Goal: Information Seeking & Learning: Learn about a topic

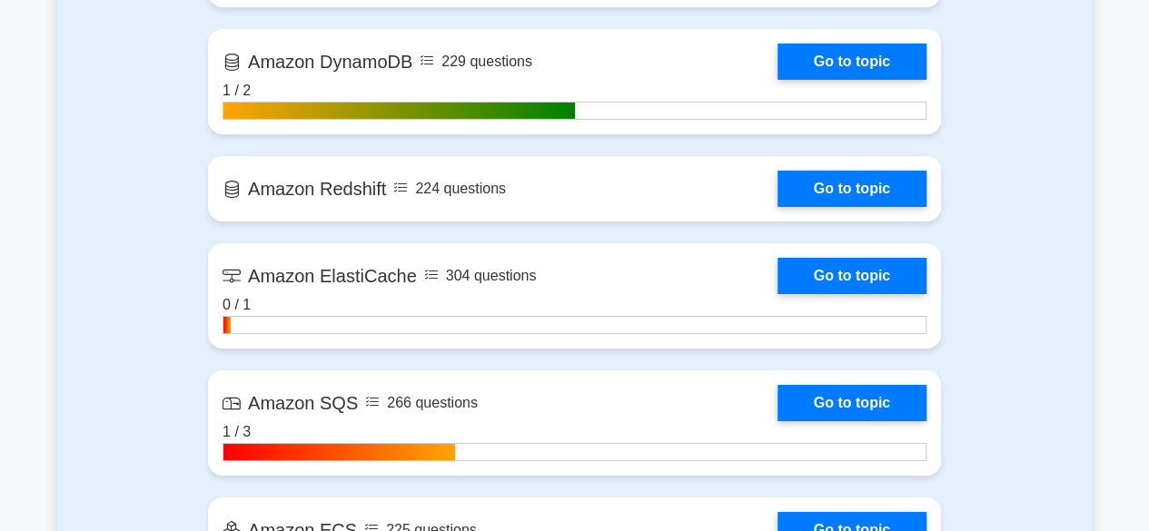
scroll to position [3004, 0]
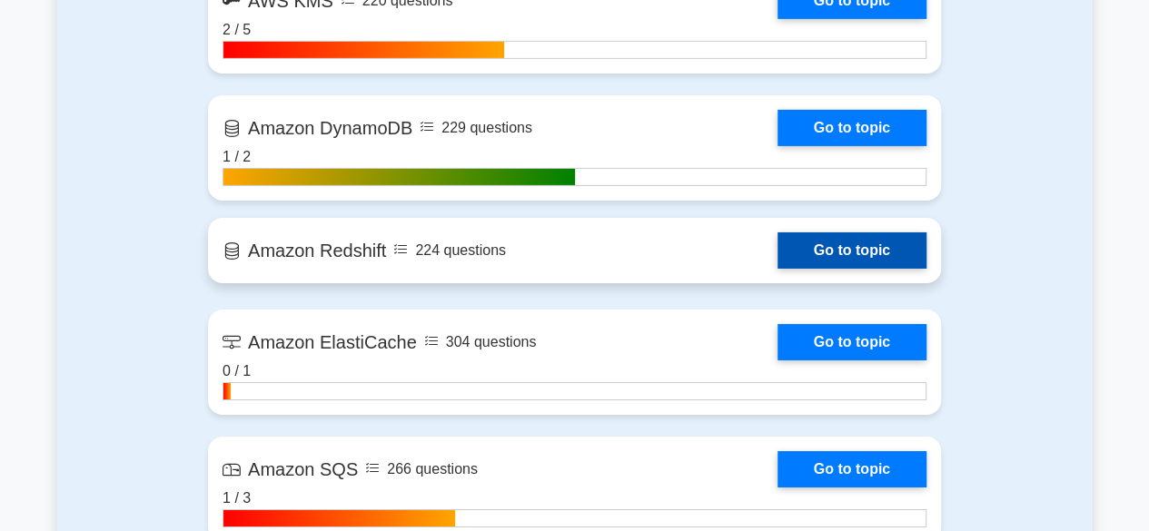
click at [865, 232] on link "Go to topic" at bounding box center [851, 250] width 149 height 36
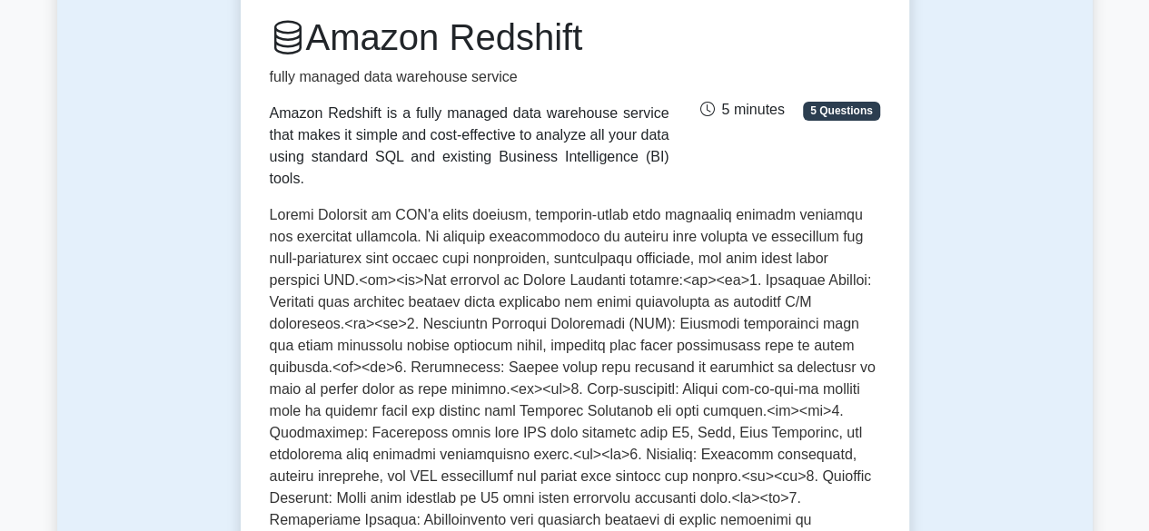
scroll to position [247, 0]
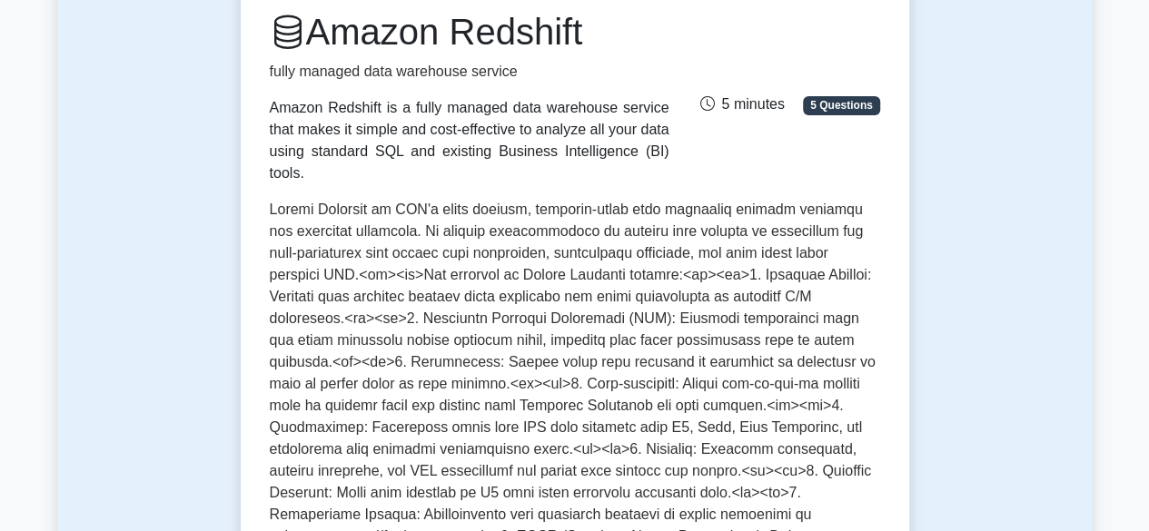
click at [762, 431] on p at bounding box center [575, 464] width 610 height 530
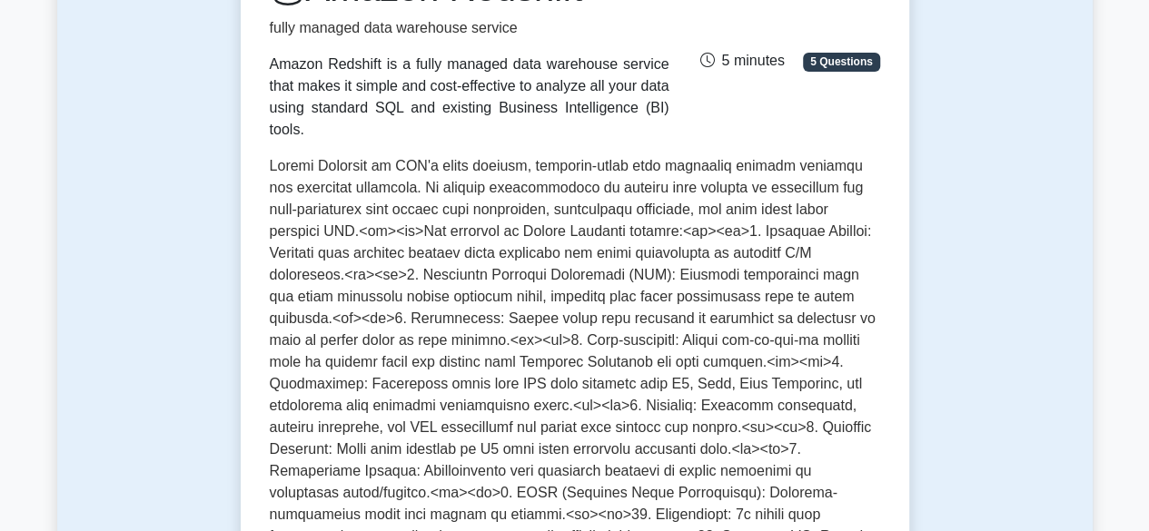
scroll to position [0, 0]
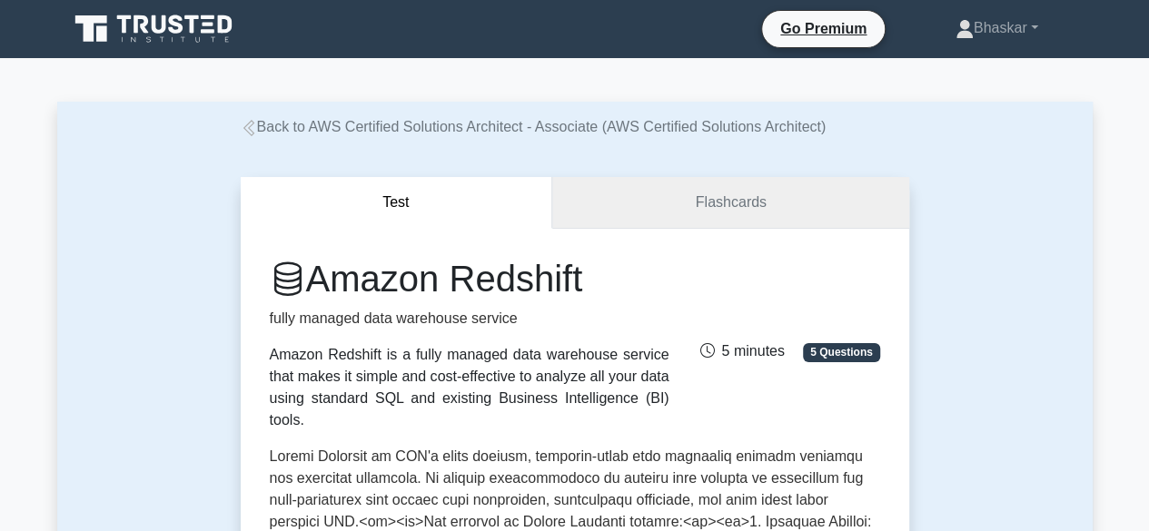
click at [731, 207] on link "Flashcards" at bounding box center [730, 203] width 356 height 52
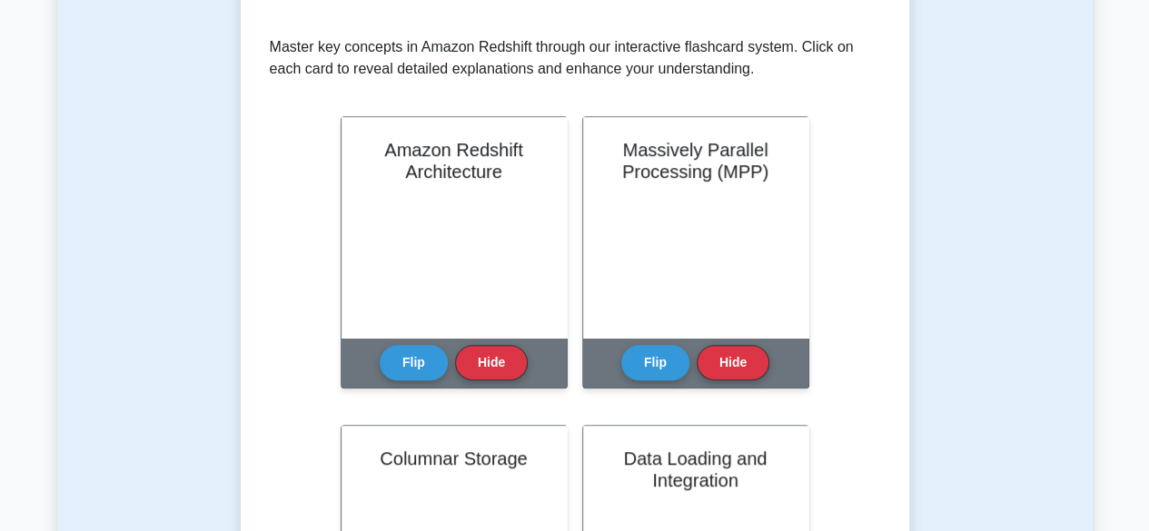
scroll to position [298, 0]
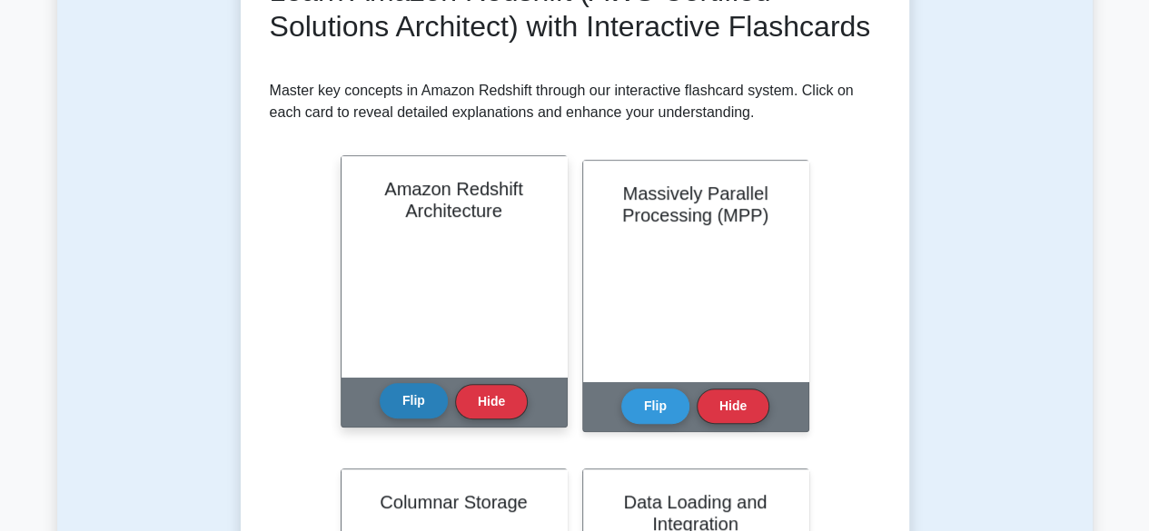
click at [415, 419] on button "Flip" at bounding box center [414, 400] width 68 height 35
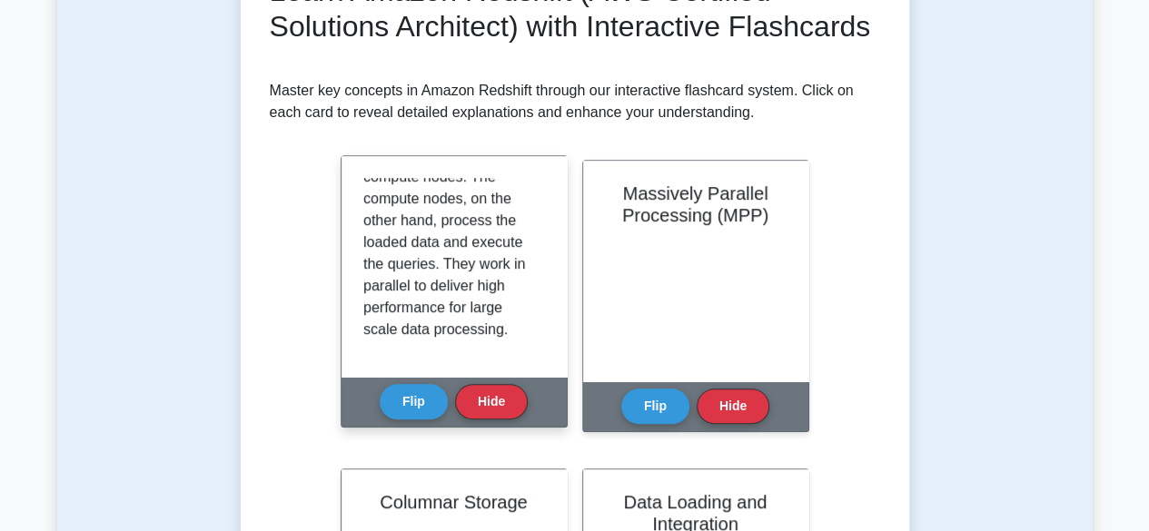
scroll to position [446, 0]
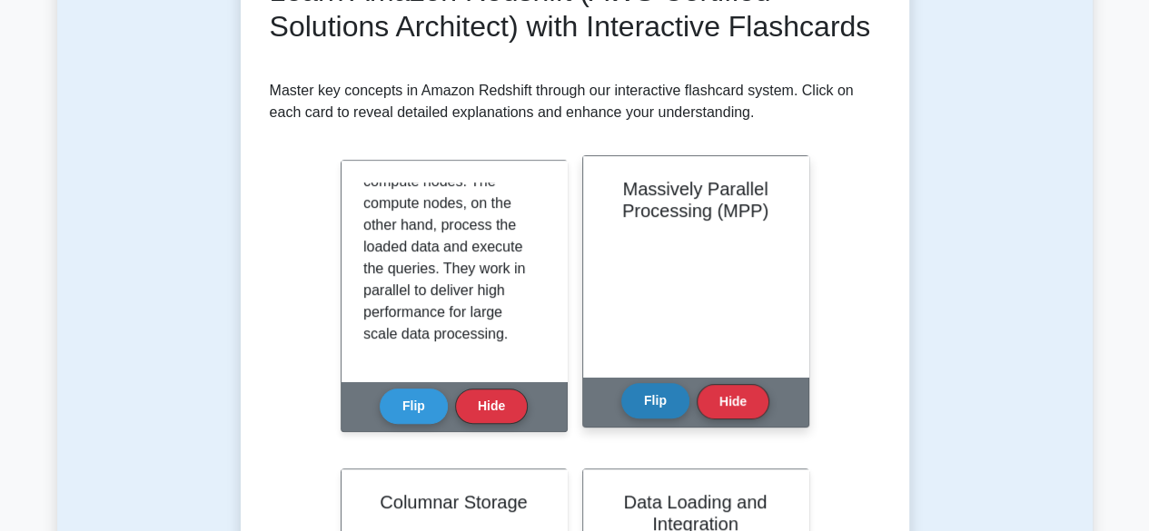
click at [652, 419] on button "Flip" at bounding box center [655, 400] width 68 height 35
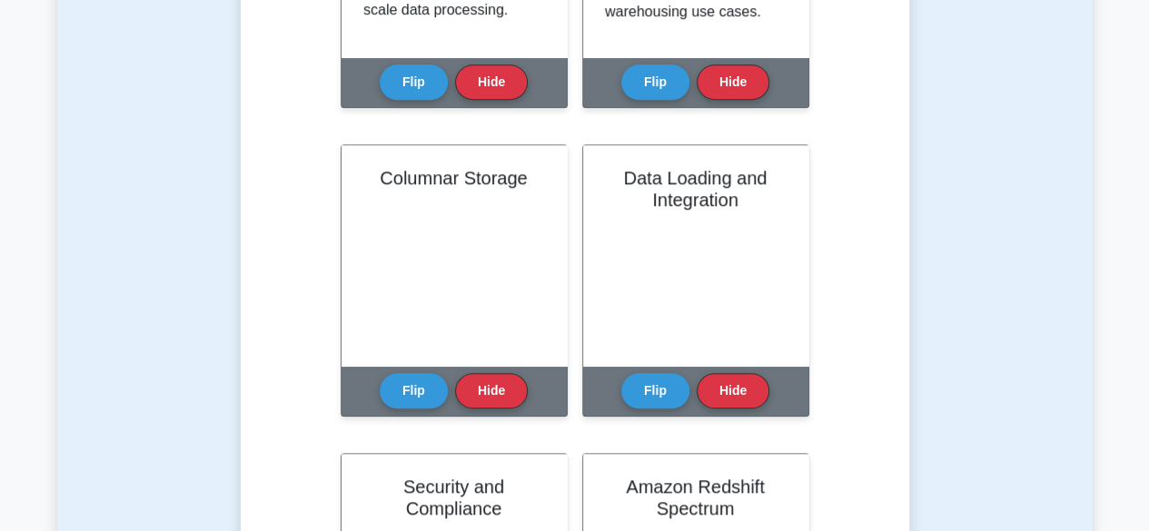
scroll to position [621, 0]
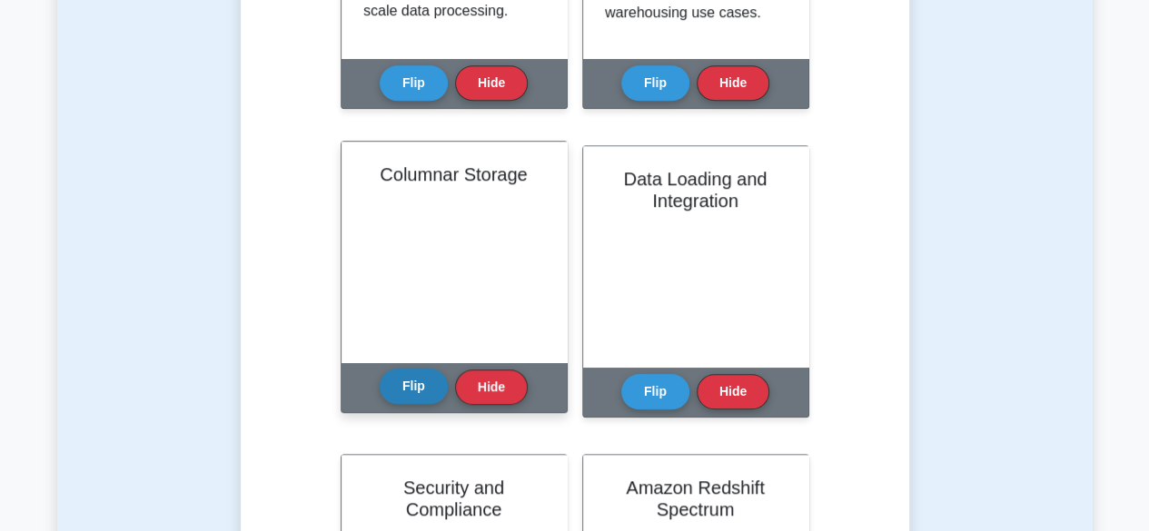
click at [407, 404] on button "Flip" at bounding box center [414, 386] width 68 height 35
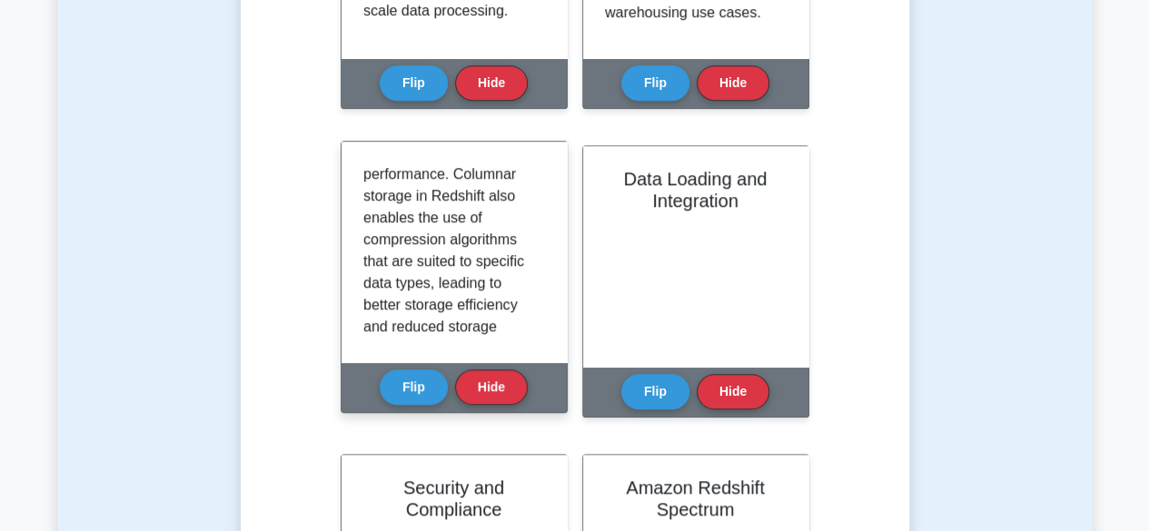
scroll to position [424, 0]
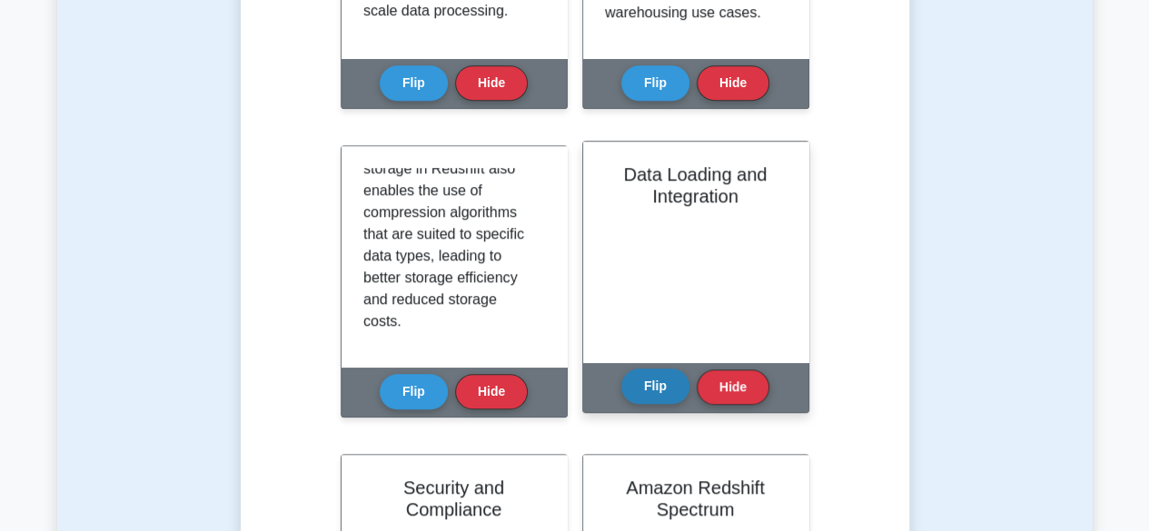
click at [673, 404] on button "Flip" at bounding box center [655, 386] width 68 height 35
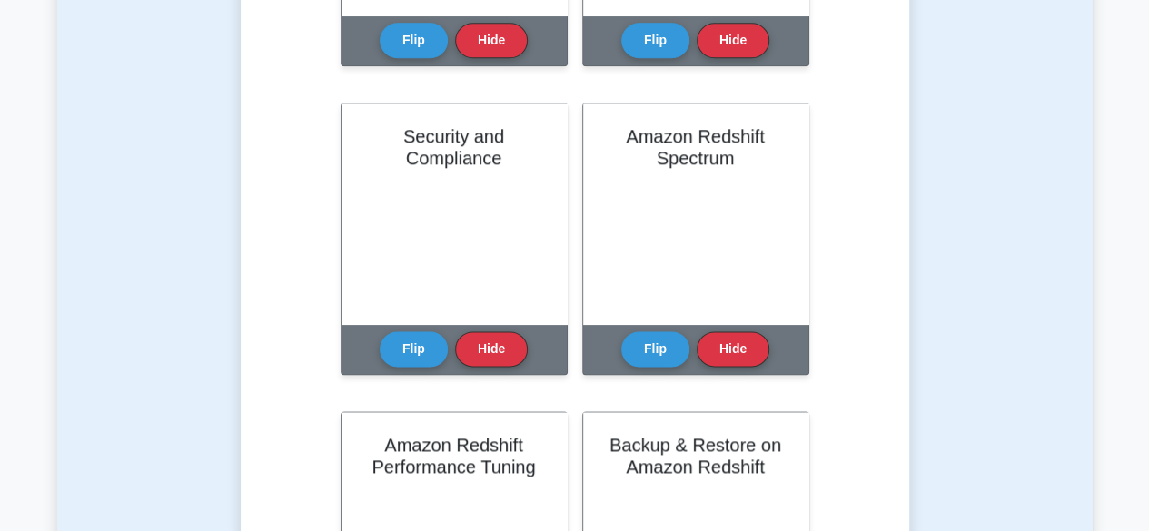
scroll to position [976, 0]
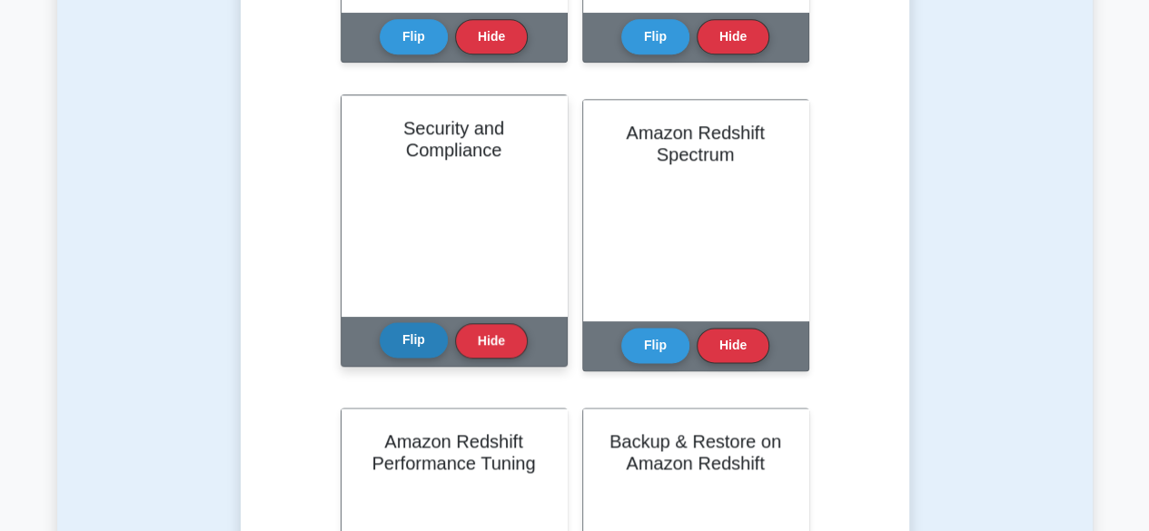
click at [433, 358] on button "Flip" at bounding box center [414, 339] width 68 height 35
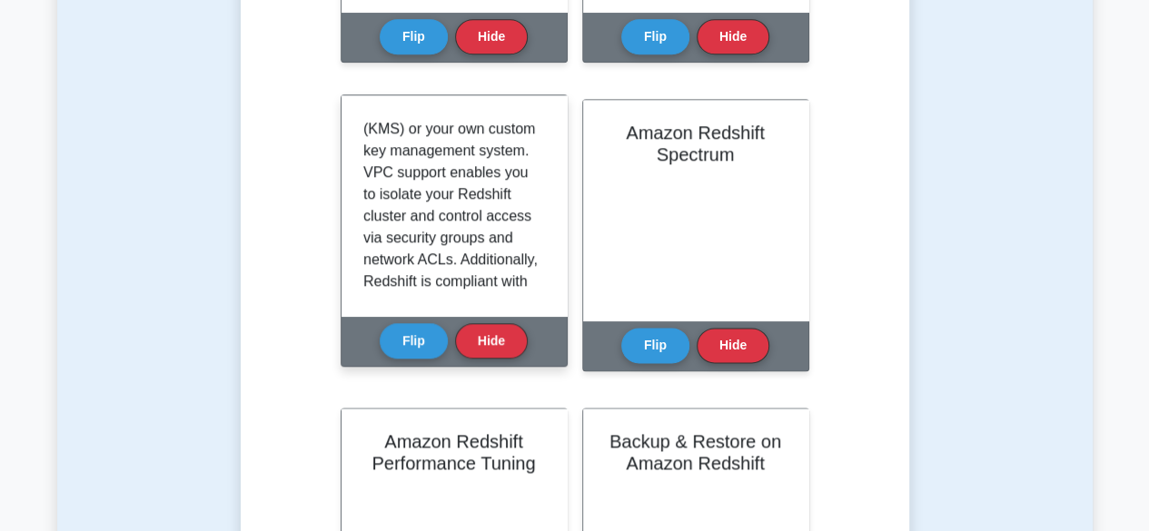
scroll to position [451, 0]
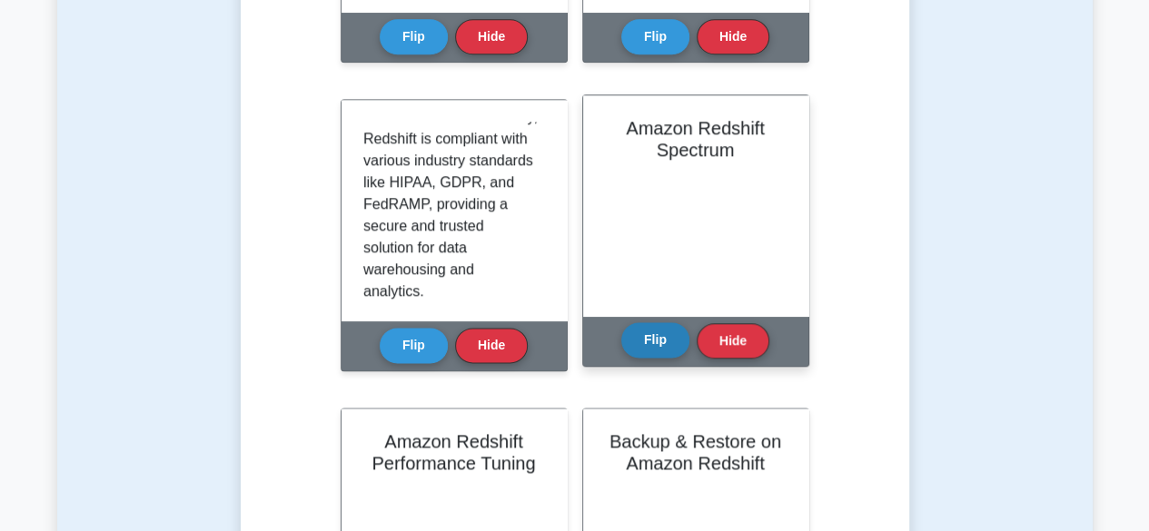
click at [673, 358] on button "Flip" at bounding box center [655, 339] width 68 height 35
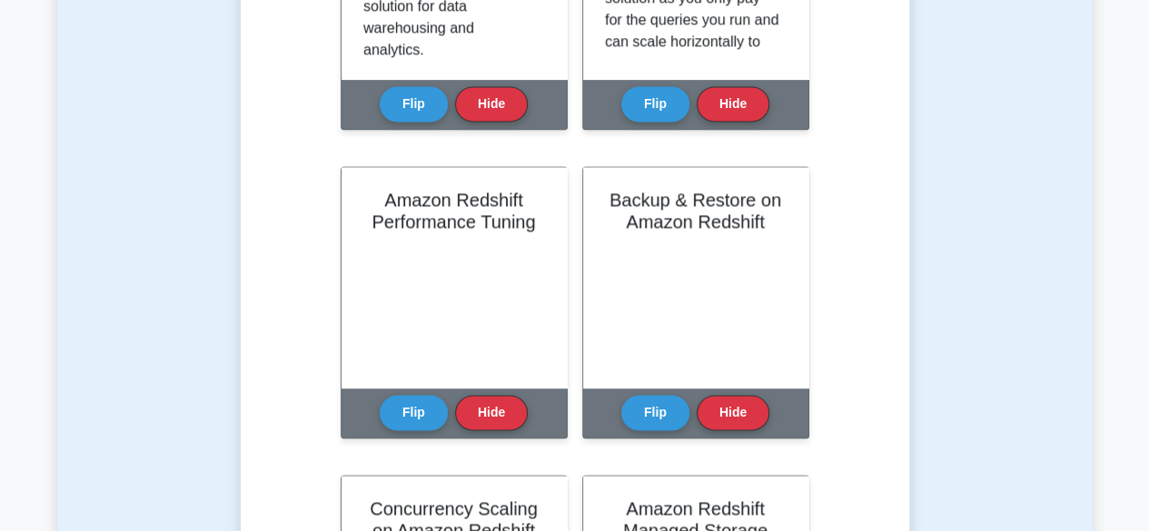
scroll to position [1282, 0]
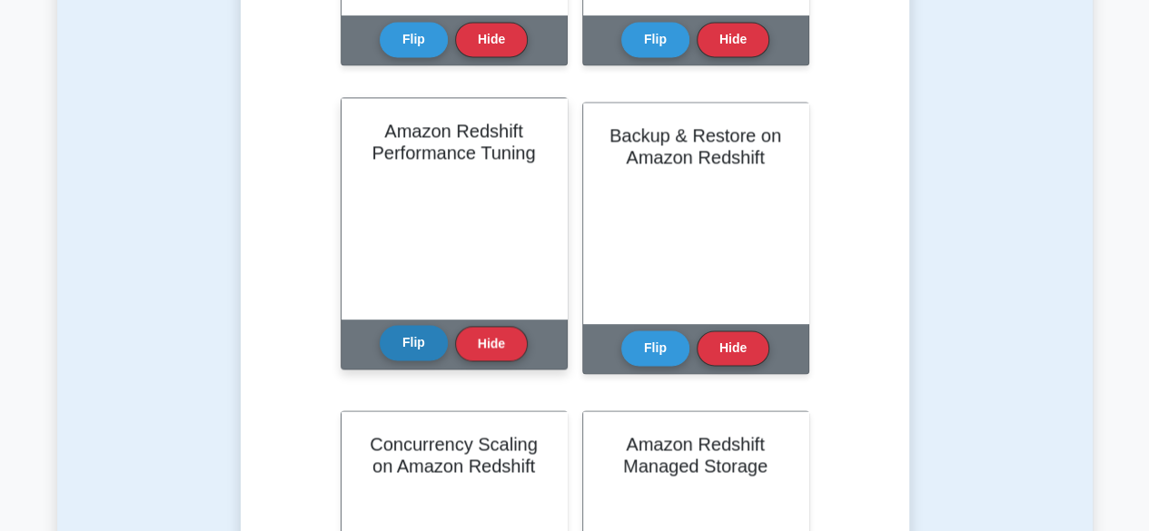
click at [414, 360] on button "Flip" at bounding box center [414, 342] width 68 height 35
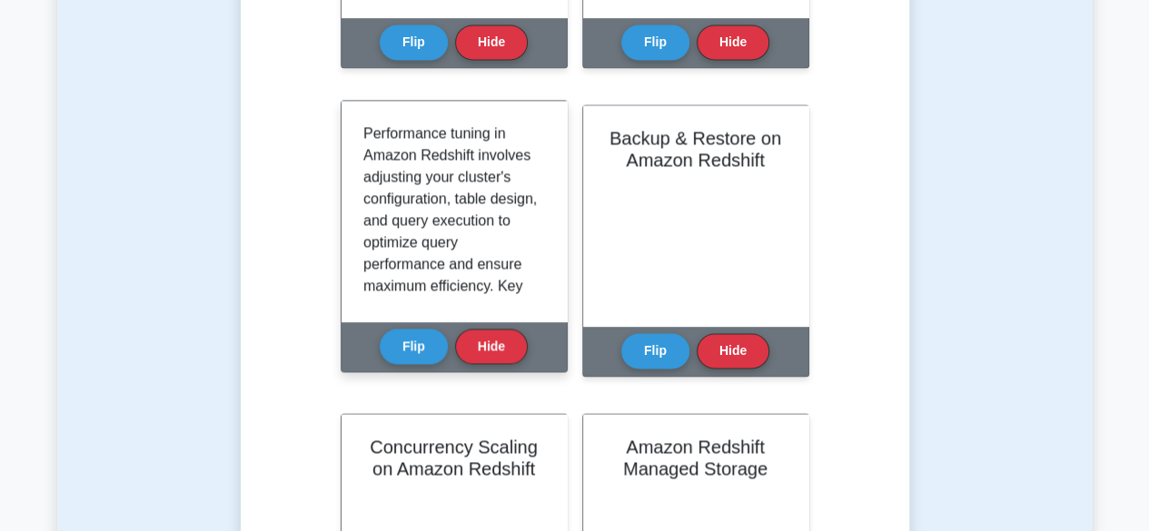
scroll to position [1280, 0]
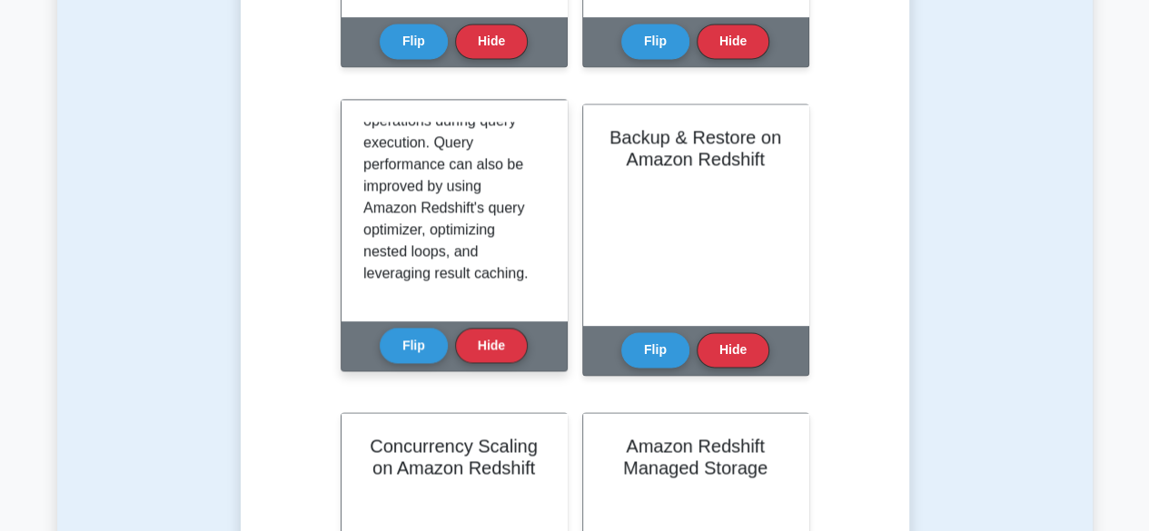
scroll to position [686, 0]
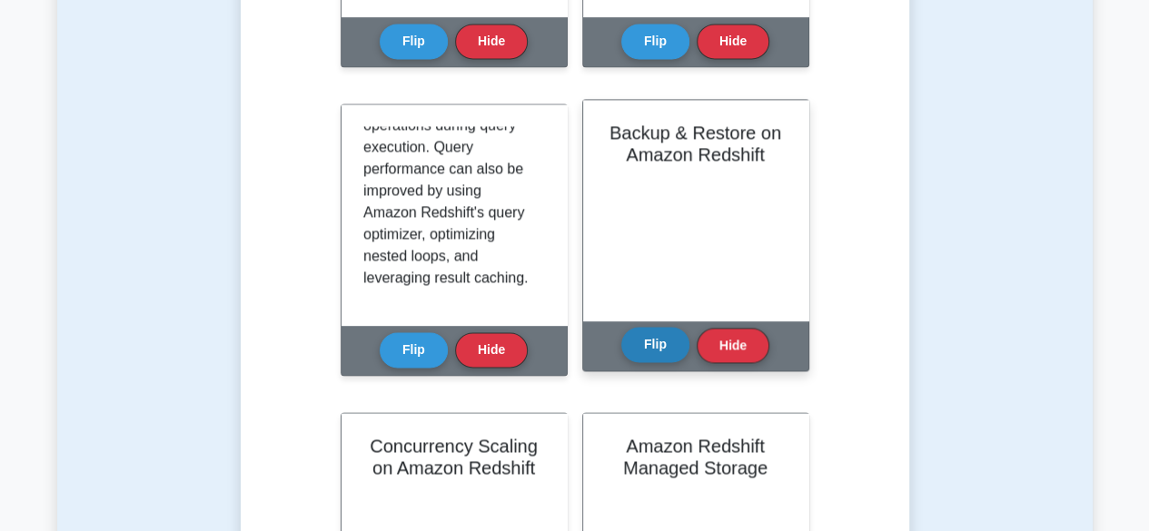
click at [674, 362] on button "Flip" at bounding box center [655, 344] width 68 height 35
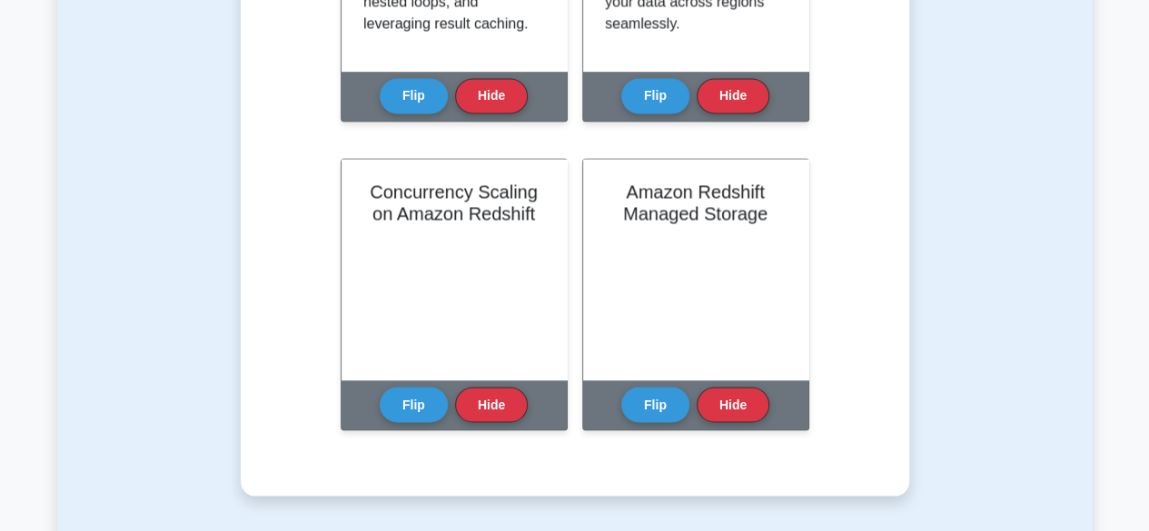
scroll to position [1535, 0]
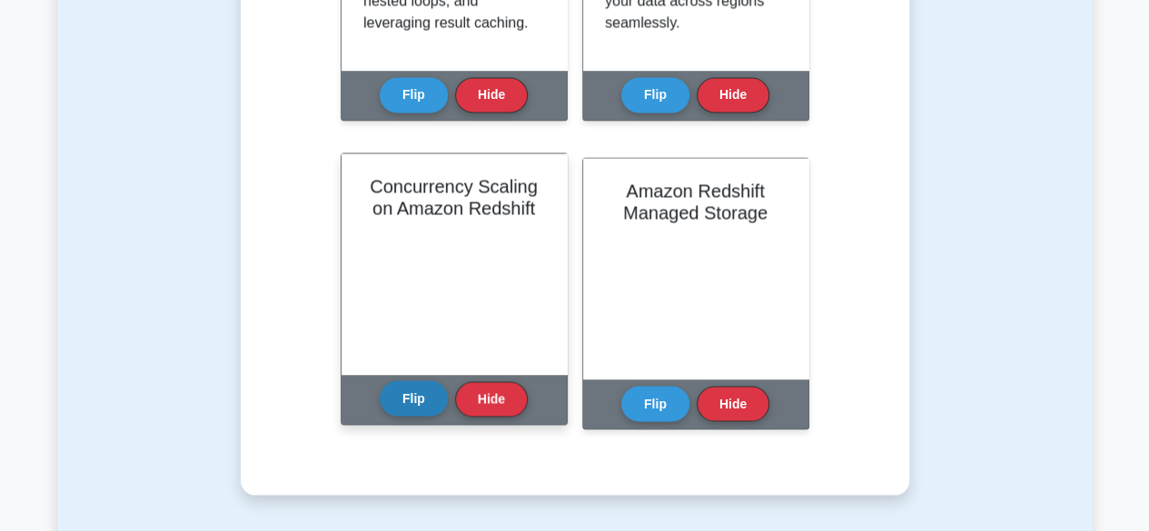
click at [420, 416] on button "Flip" at bounding box center [414, 397] width 68 height 35
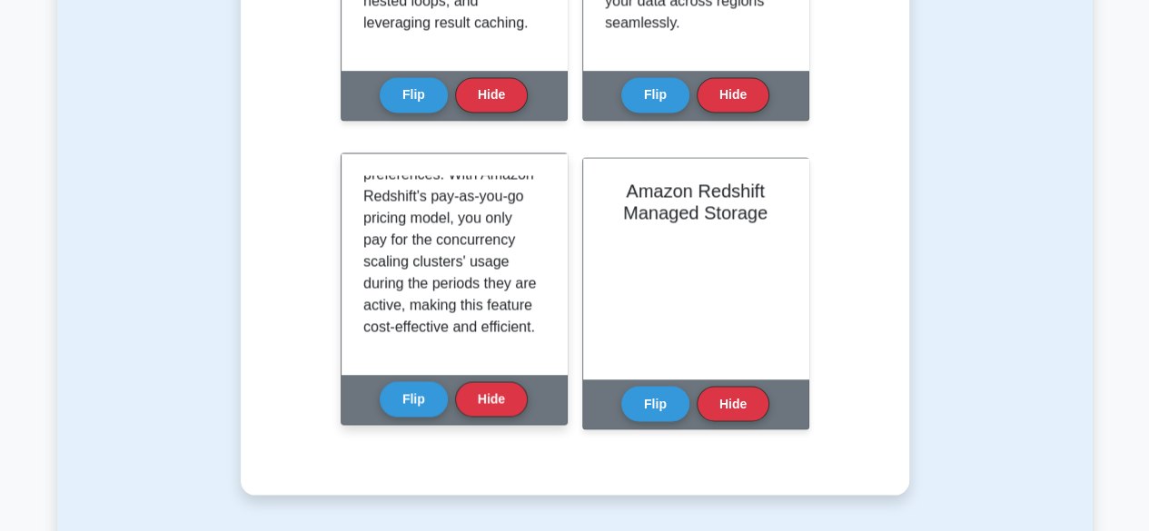
scroll to position [598, 0]
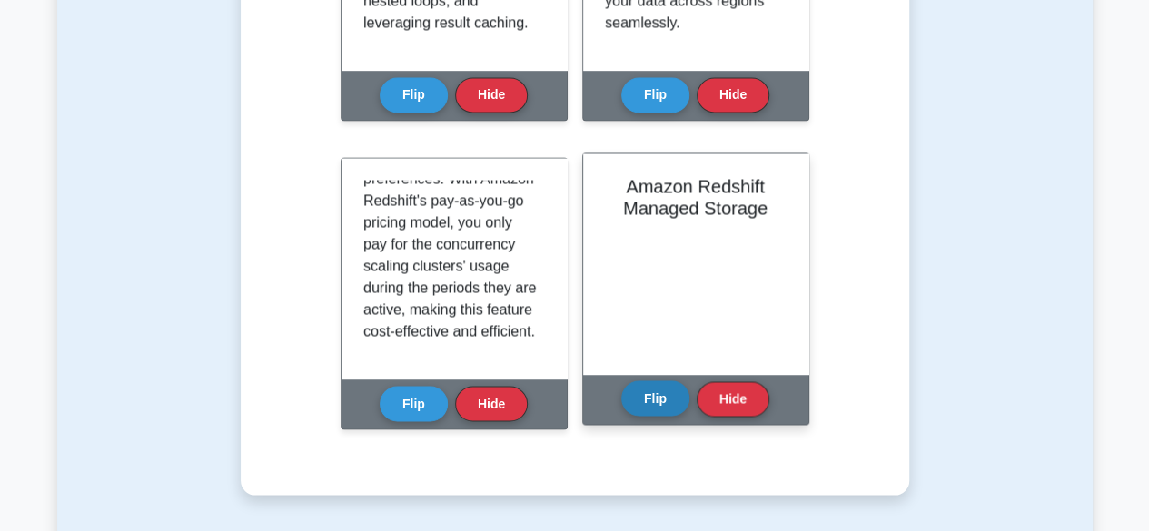
click at [674, 416] on button "Flip" at bounding box center [655, 397] width 68 height 35
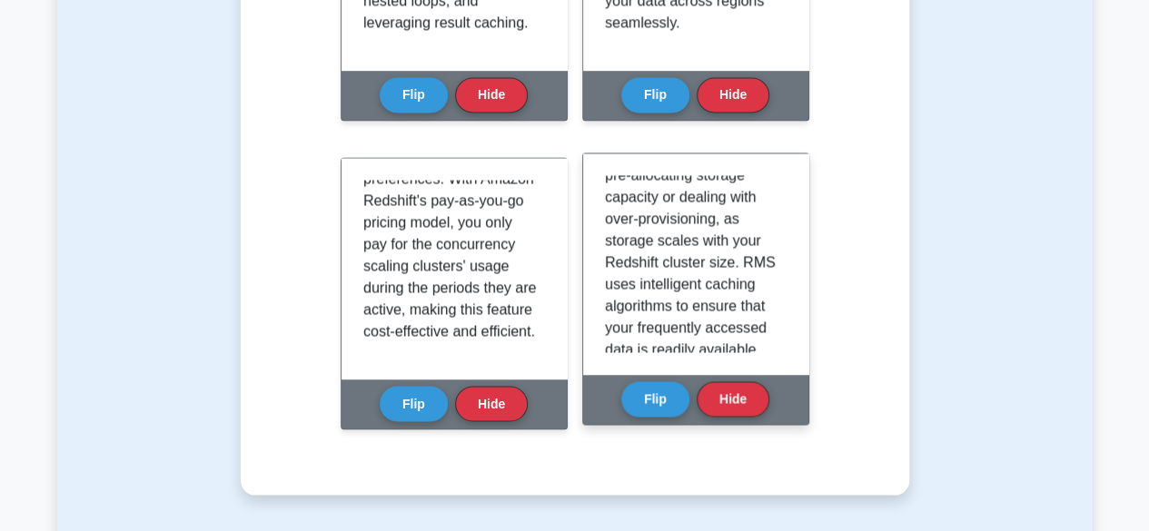
scroll to position [396, 0]
